Goal: Navigation & Orientation: Understand site structure

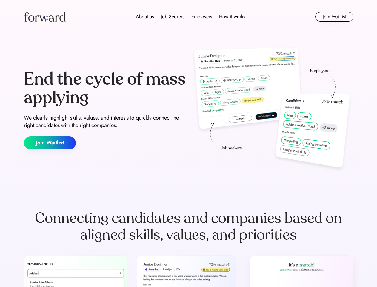
click at [188, 143] on div "End the cycle of mass applying We clearly highlight skills, values, and interes…" at bounding box center [189, 109] width 330 height 128
click at [189, 17] on div "About us Job Seekers Employers How it works" at bounding box center [190, 16] width 235 height 7
click at [45, 17] on img at bounding box center [45, 17] width 42 height 10
click at [191, 17] on div "About us Job Seekers Employers How it works" at bounding box center [190, 16] width 235 height 7
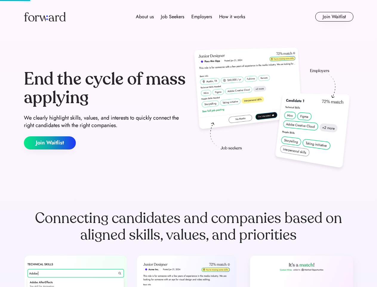
click at [145, 17] on div "About us" at bounding box center [145, 16] width 18 height 7
click at [173, 17] on div "Job Seekers" at bounding box center [172, 16] width 23 height 7
click at [202, 17] on div "Employers" at bounding box center [201, 16] width 21 height 7
click at [232, 17] on div "How it works" at bounding box center [232, 16] width 26 height 7
click at [334, 17] on button "Join Waitlist" at bounding box center [334, 17] width 38 height 10
